Goal: Task Accomplishment & Management: Complete application form

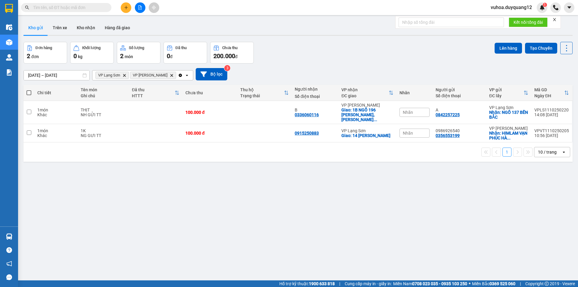
click at [77, 7] on input "text" at bounding box center [68, 7] width 71 height 7
paste input "0965070965"
type input "0965070965"
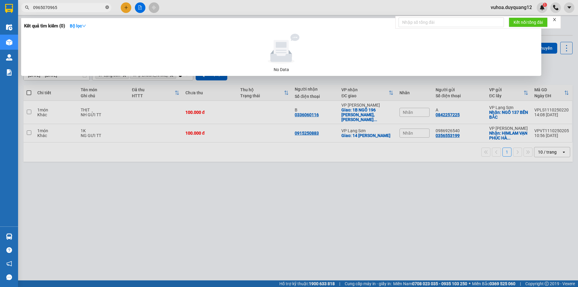
click at [107, 7] on icon "close-circle" at bounding box center [107, 7] width 4 height 4
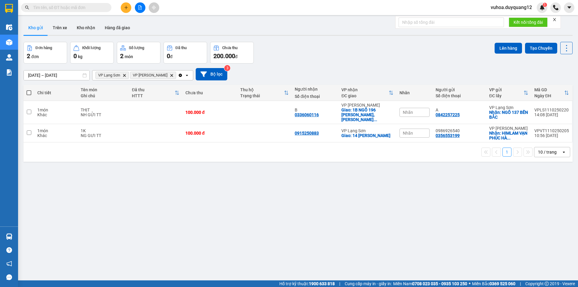
click at [64, 7] on input "text" at bounding box center [68, 7] width 71 height 7
paste input "0965070965"
type input "0965070965"
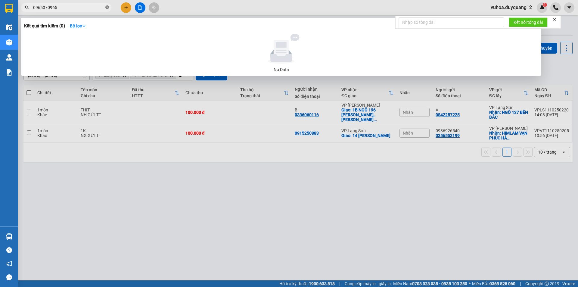
click at [107, 7] on icon "close-circle" at bounding box center [107, 7] width 4 height 4
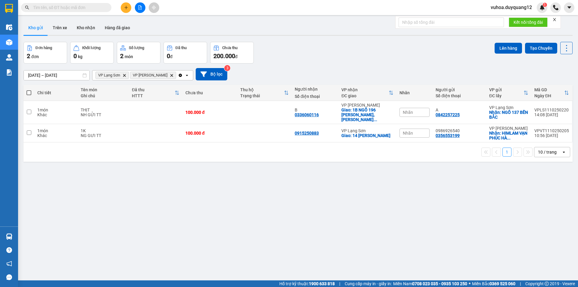
drag, startPoint x: 363, startPoint y: 64, endPoint x: 357, endPoint y: 62, distance: 6.8
click at [362, 64] on div "[DATE] – [DATE] Press the down arrow key to interact with the calendar and sele…" at bounding box center [297, 74] width 549 height 21
click at [84, 8] on input "text" at bounding box center [68, 7] width 71 height 7
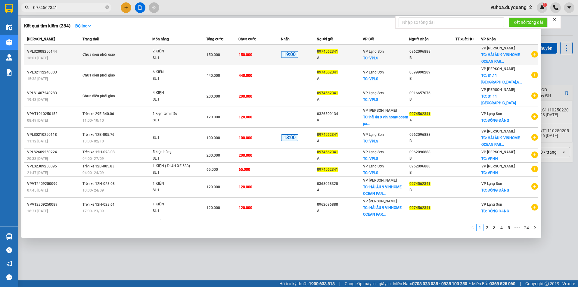
type input "0974562341"
click at [532, 55] on icon "plus-circle" at bounding box center [534, 54] width 7 height 7
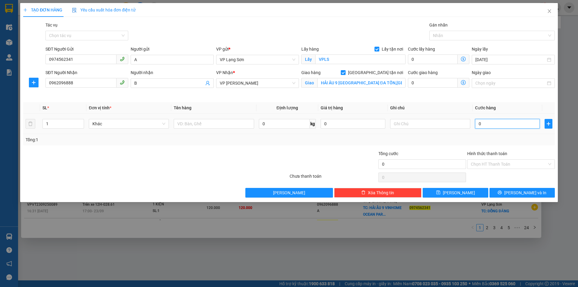
click at [502, 124] on input "0" at bounding box center [507, 124] width 65 height 10
type input "1"
type input "10"
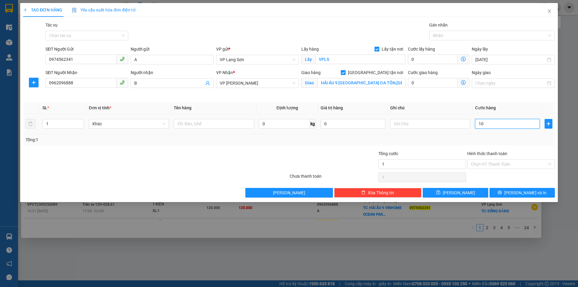
type input "10"
type input "100"
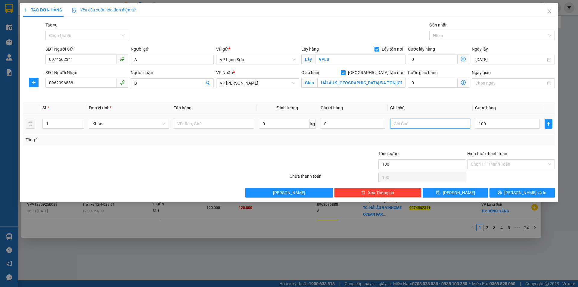
type input "100.000"
click at [400, 123] on input "text" at bounding box center [430, 124] width 80 height 10
type input "NG NHẬN TT"
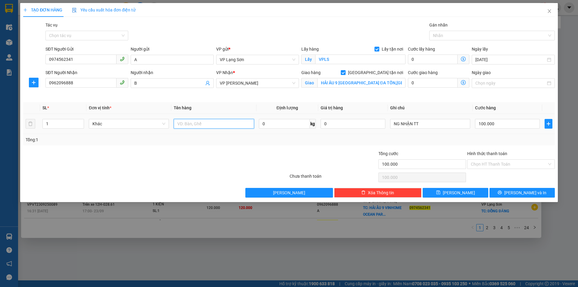
click at [193, 126] on input "text" at bounding box center [214, 124] width 80 height 10
type input "1 KIỆN"
click at [453, 192] on button "[PERSON_NAME]" at bounding box center [455, 193] width 65 height 10
checkbox input "false"
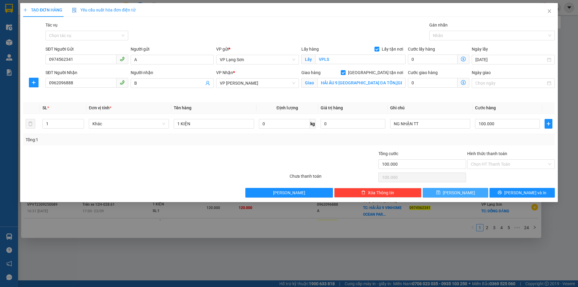
type input "0"
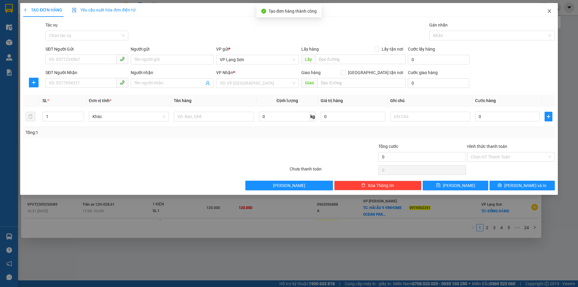
click at [550, 13] on span "Close" at bounding box center [549, 11] width 17 height 17
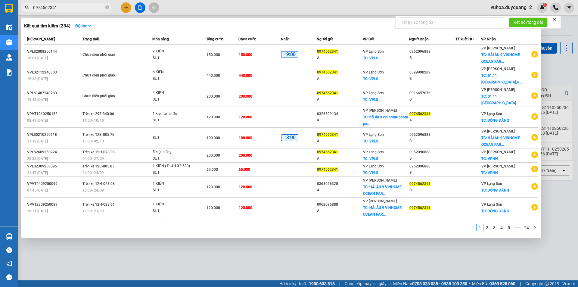
click at [243, 6] on div at bounding box center [289, 143] width 578 height 287
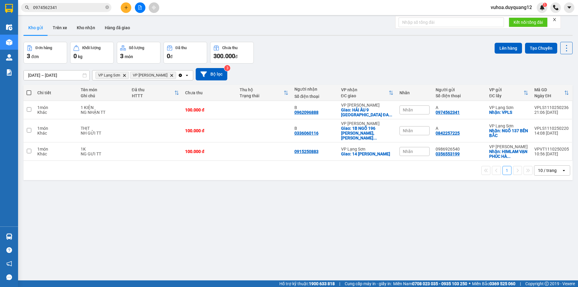
click at [346, 64] on div "[DATE] – [DATE] Press the down arrow key to interact with the calendar and sele…" at bounding box center [297, 74] width 549 height 21
click at [109, 8] on span "0974562341" at bounding box center [66, 7] width 90 height 9
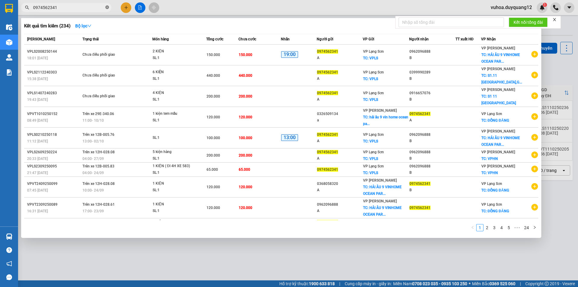
click at [107, 7] on icon "close-circle" at bounding box center [107, 7] width 4 height 4
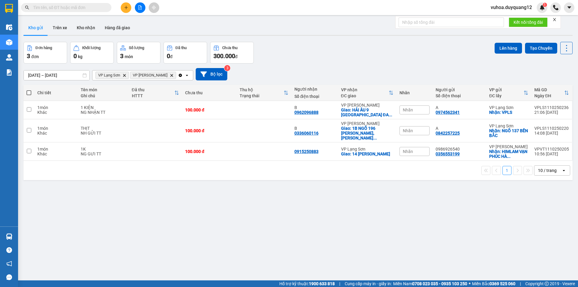
click at [356, 211] on div "ver 1.8.146 Kho gửi Trên xe Kho nhận Hàng đã giao Đơn hàng 3 đơn Khối lượng 0 k…" at bounding box center [298, 161] width 554 height 287
